Goal: Check status: Check status

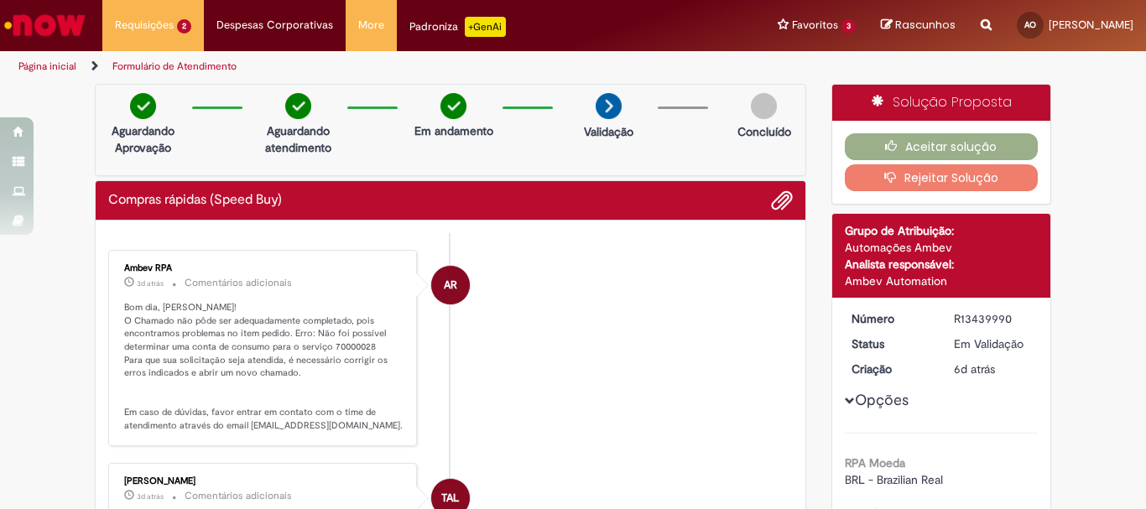
click at [70, 67] on link "Página inicial" at bounding box center [47, 66] width 58 height 13
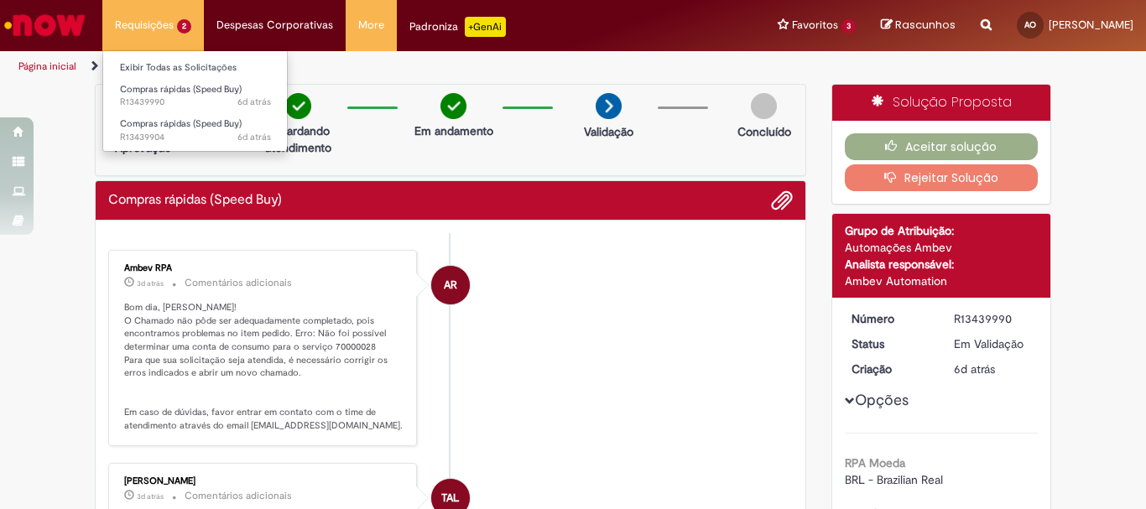
click at [131, 31] on li "Requisições 2 Exibir Todas as Solicitações Compras rápidas (Speed Buy) 6d atrás…" at bounding box center [153, 25] width 102 height 50
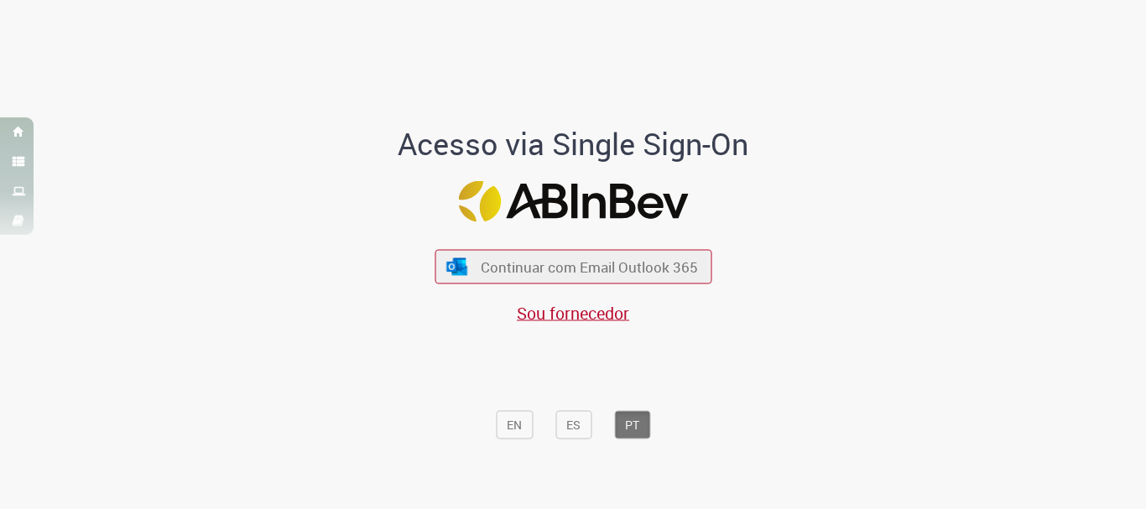
click at [143, 64] on div "Acesso via Single Sign-On Continuar com Email Outlook 365 Sou fornecedor EN ES …" at bounding box center [573, 261] width 982 height 504
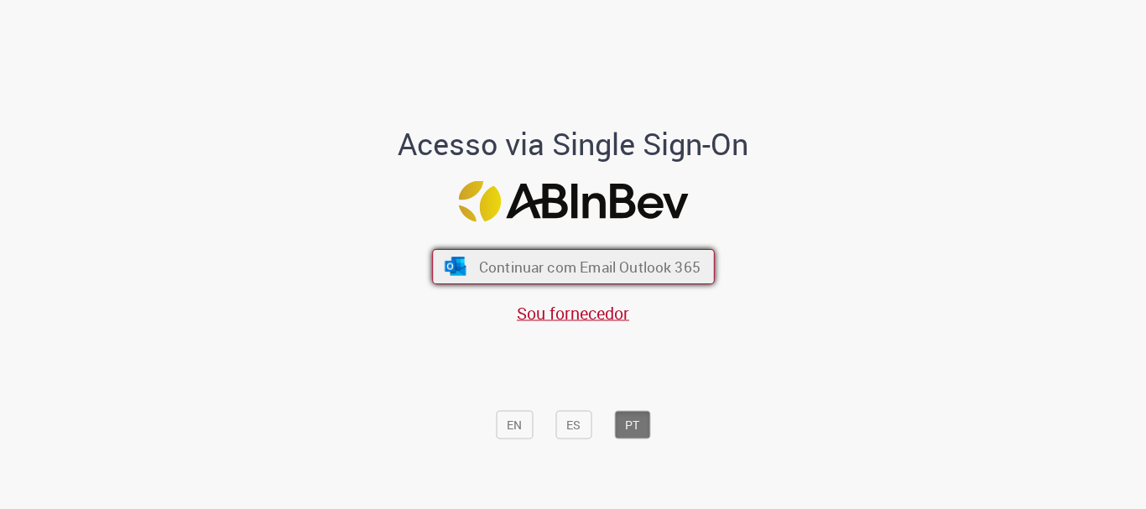
click at [560, 266] on span "Continuar com Email Outlook 365" at bounding box center [588, 267] width 221 height 19
